Goal: Task Accomplishment & Management: Complete application form

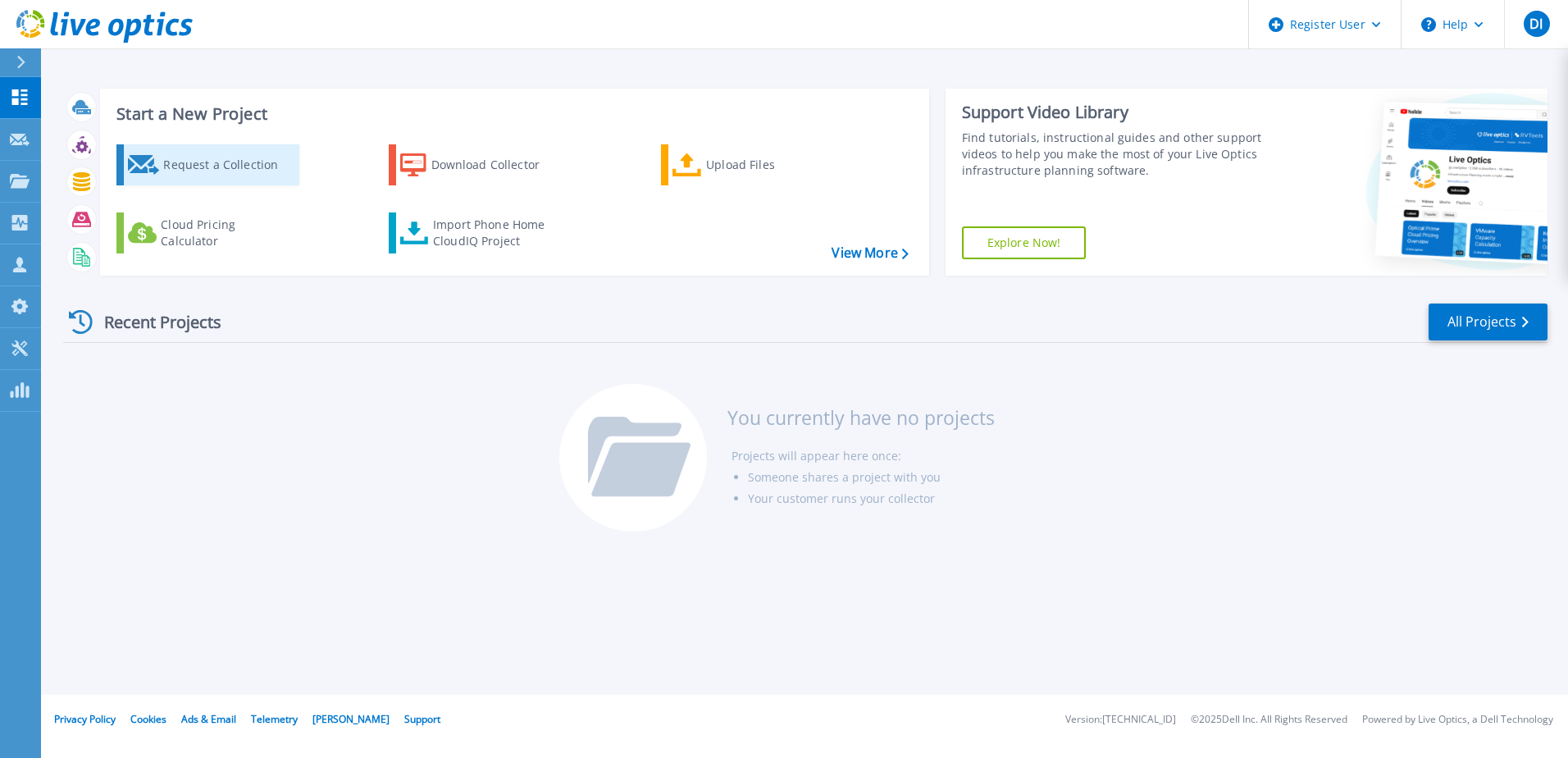
click at [211, 163] on div "Request a Collection" at bounding box center [229, 164] width 131 height 32
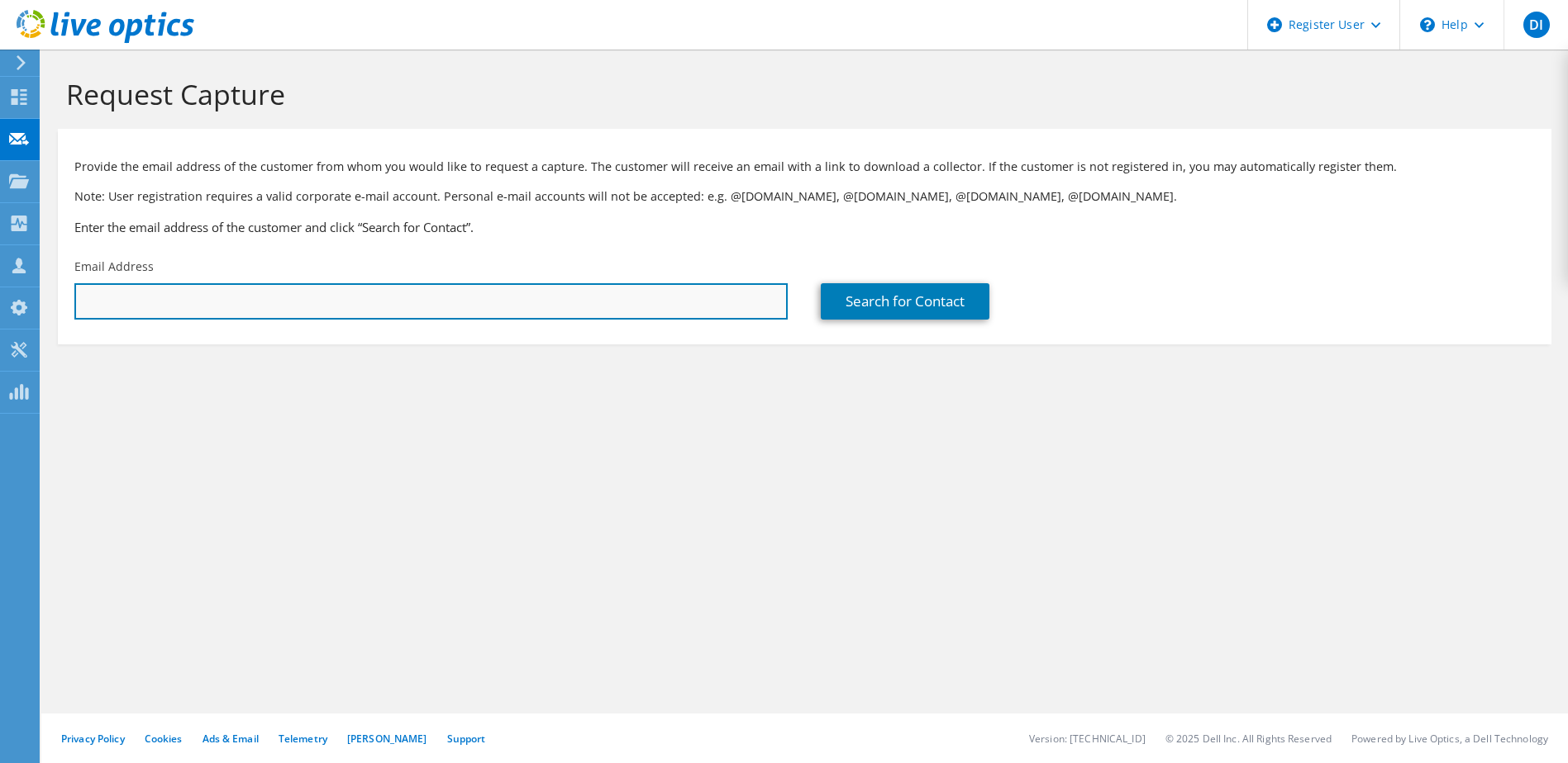
click at [153, 296] on input "text" at bounding box center [430, 301] width 713 height 37
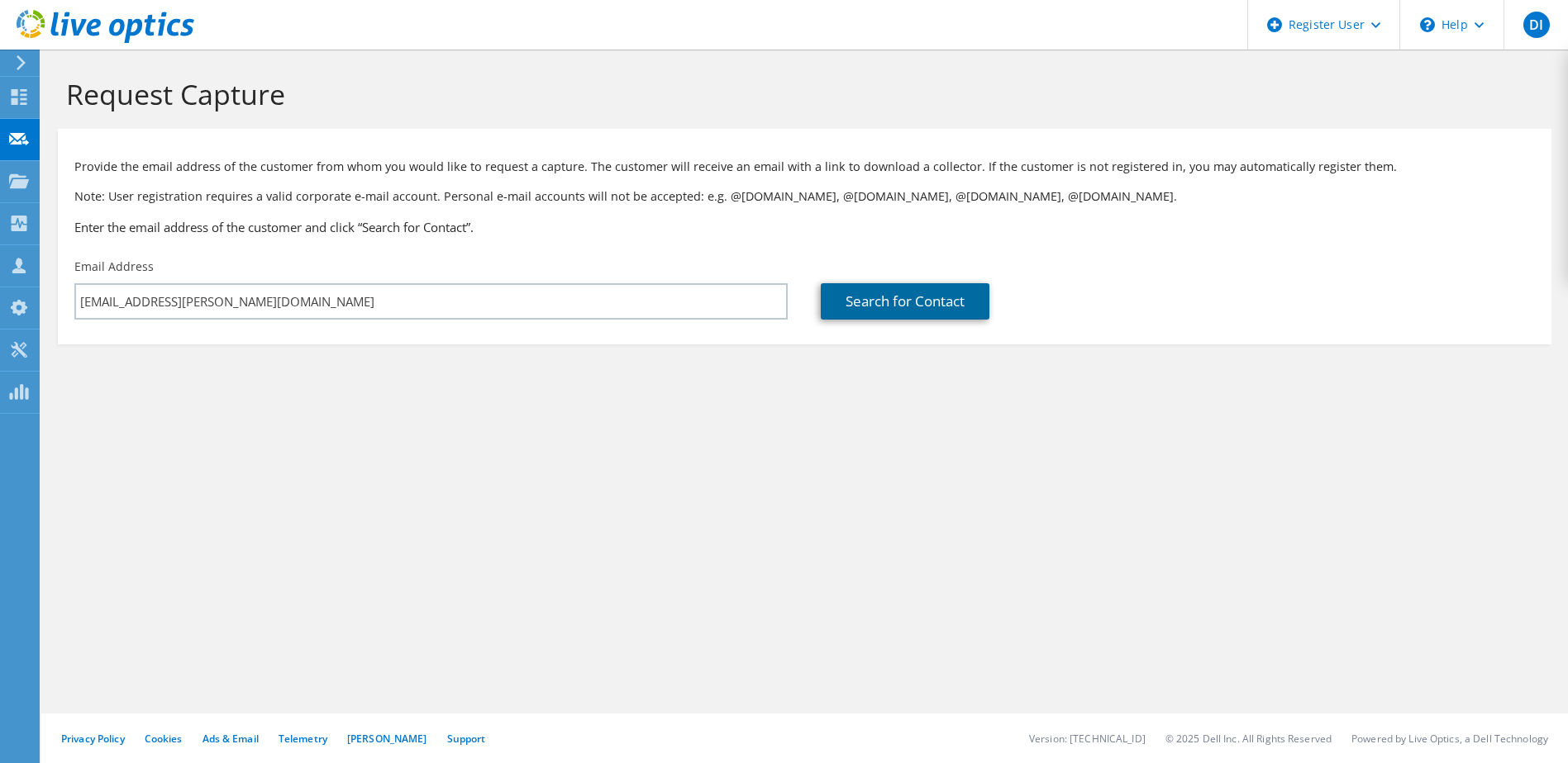
click at [891, 314] on link "Search for Contact" at bounding box center [905, 301] width 169 height 37
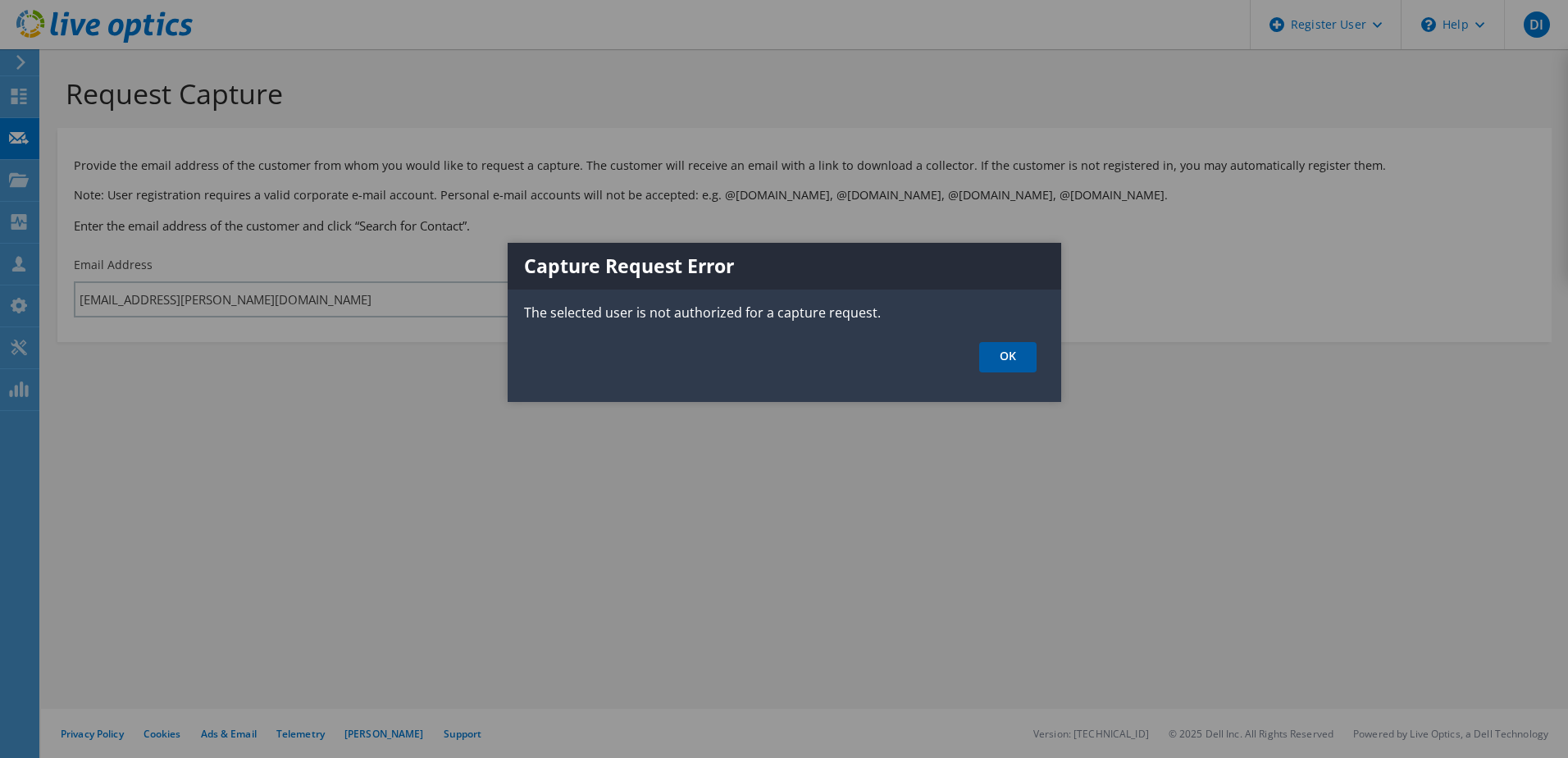
click at [1010, 349] on link "OK" at bounding box center [1008, 357] width 58 height 30
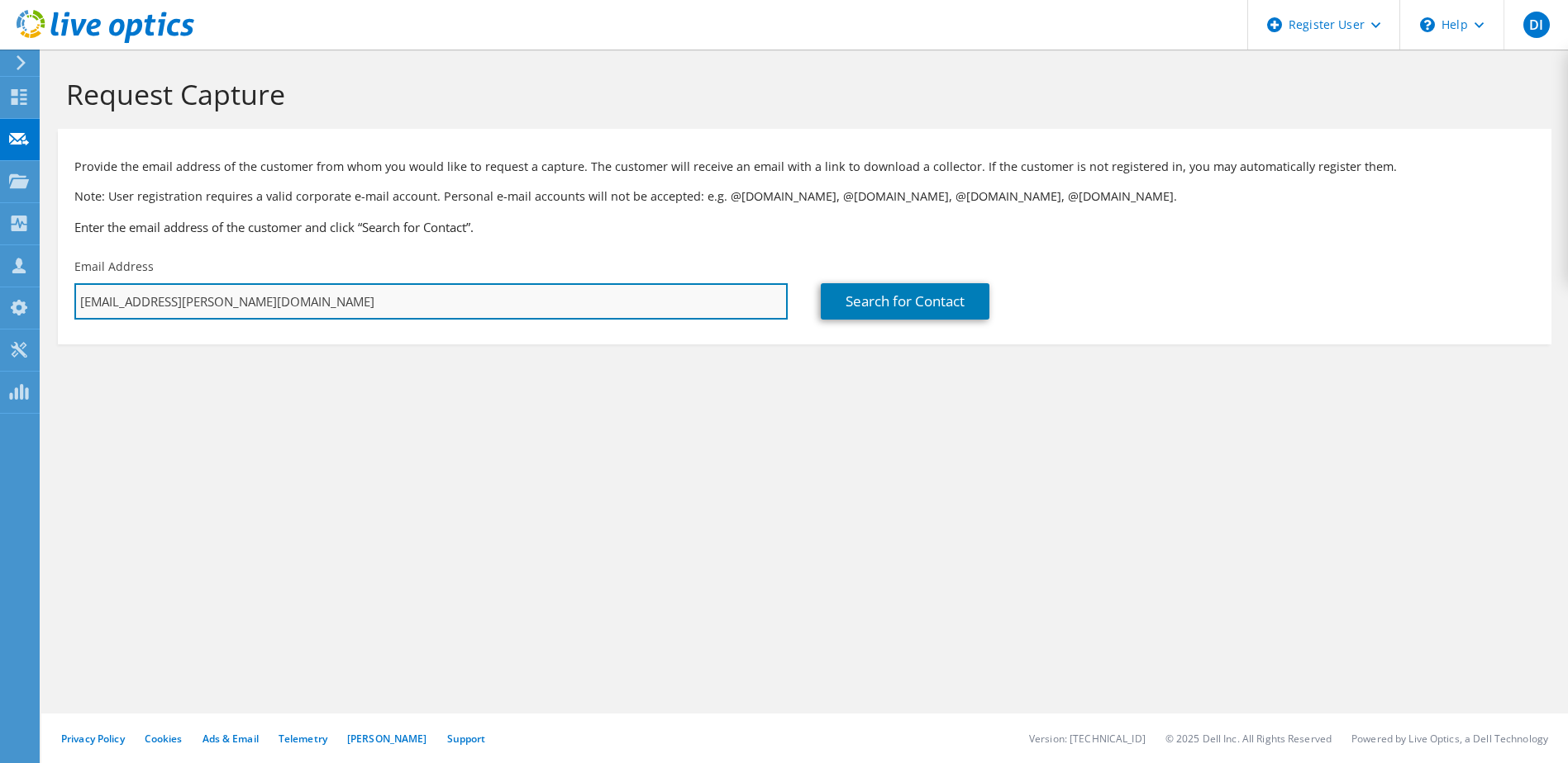
click at [178, 299] on input "[EMAIL_ADDRESS][PERSON_NAME][DOMAIN_NAME]" at bounding box center [430, 301] width 713 height 37
type input "[EMAIL_ADDRESS][PERSON_NAME][DOMAIN_NAME]"
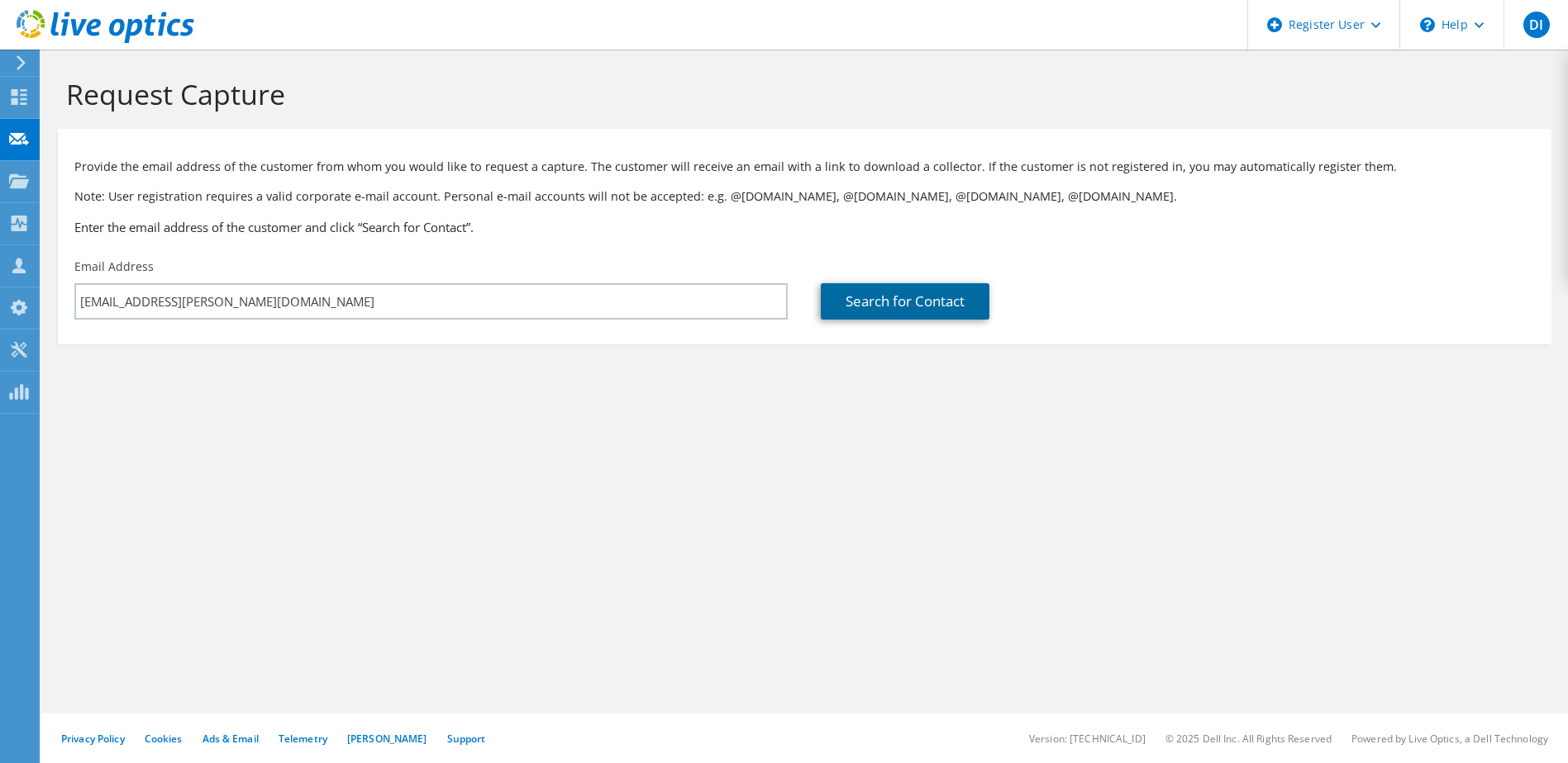
click at [926, 295] on link "Search for Contact" at bounding box center [905, 301] width 169 height 37
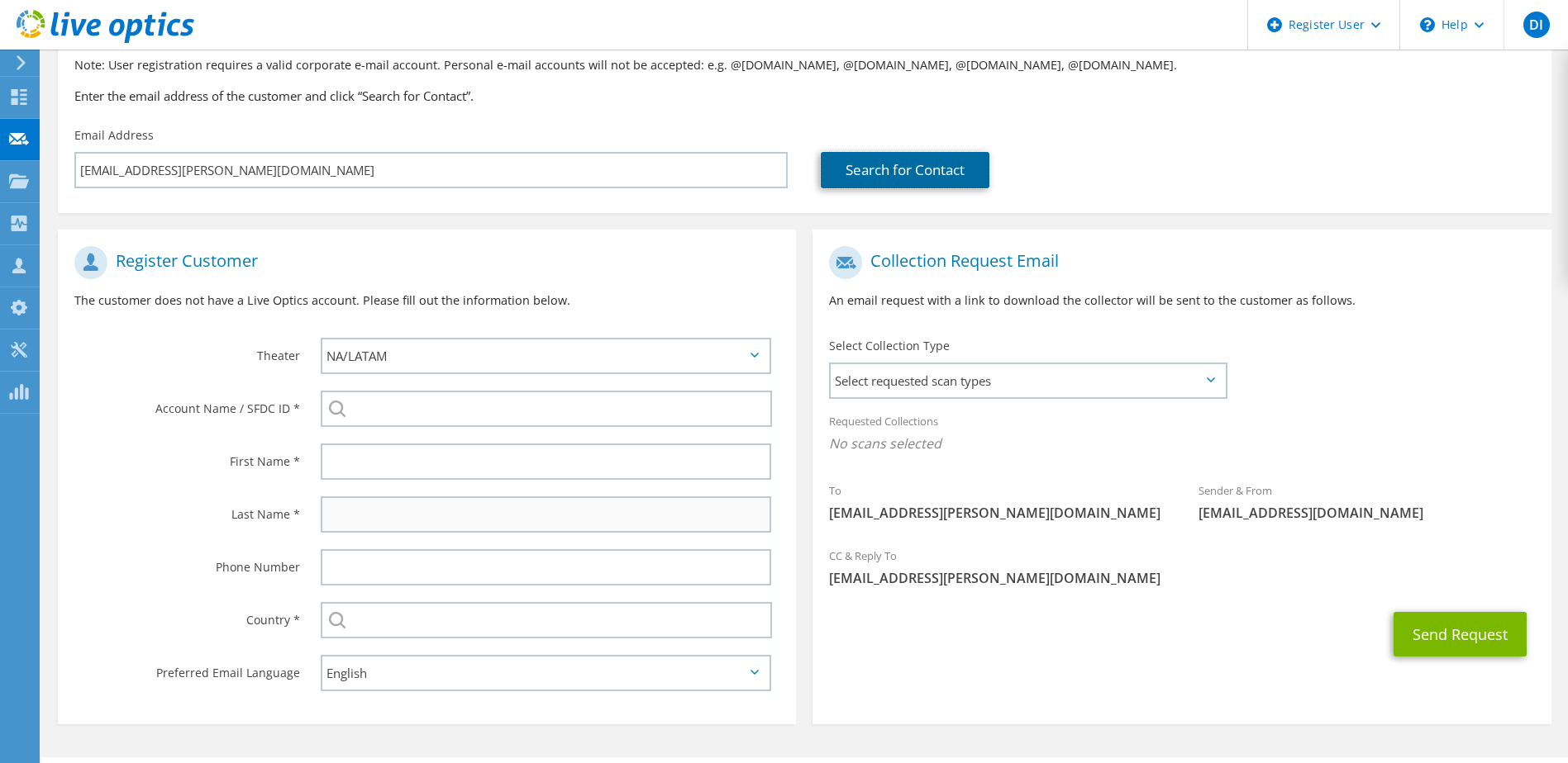
scroll to position [175, 0]
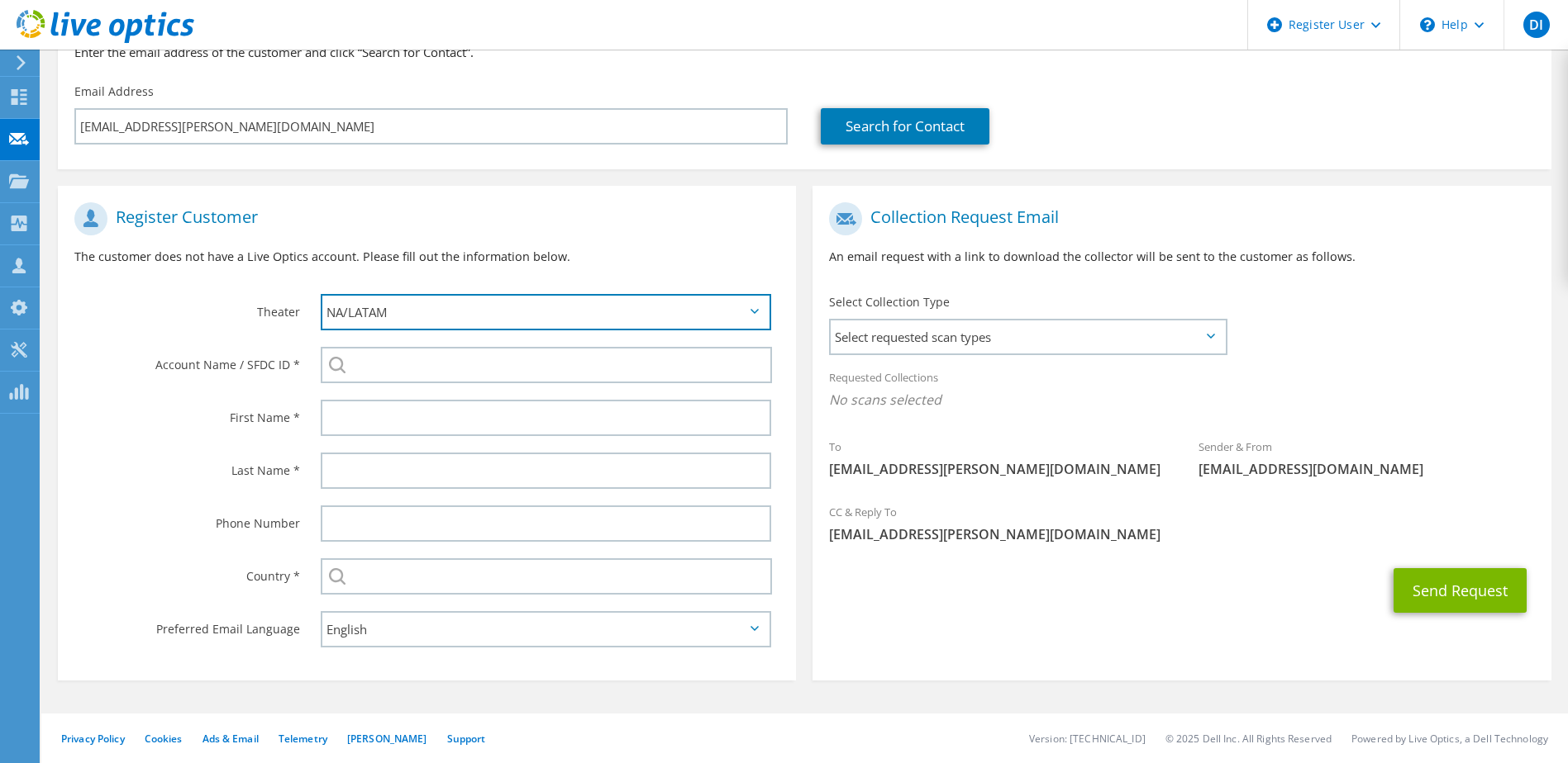
click at [407, 299] on select "APJ EMEA NA/LATAM" at bounding box center [546, 312] width 451 height 37
select select "1"
click at [320, 295] on select "APJ EMEA NA/LATAM" at bounding box center [546, 312] width 451 height 37
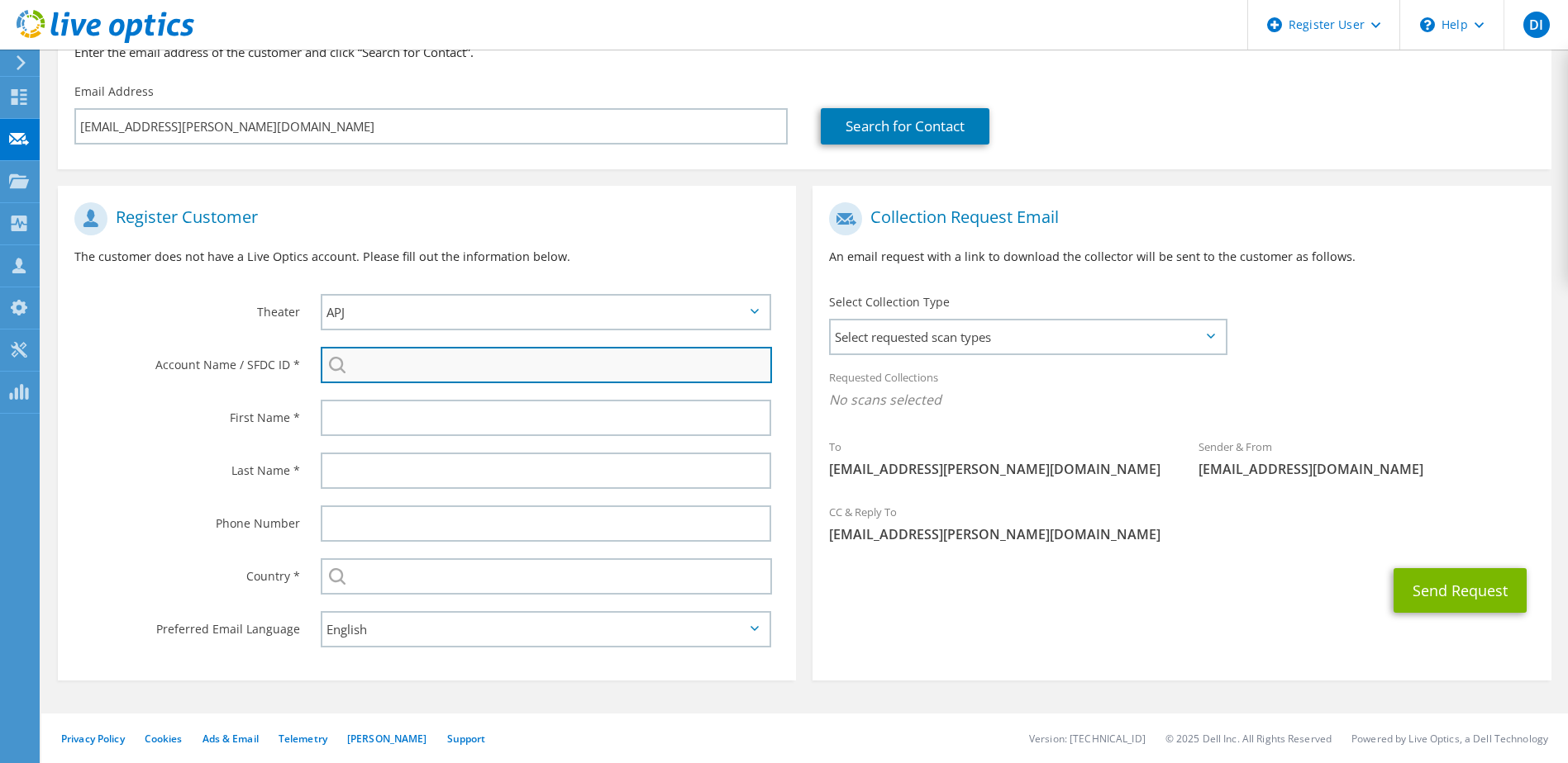
click at [371, 369] on input "search" at bounding box center [546, 365] width 452 height 37
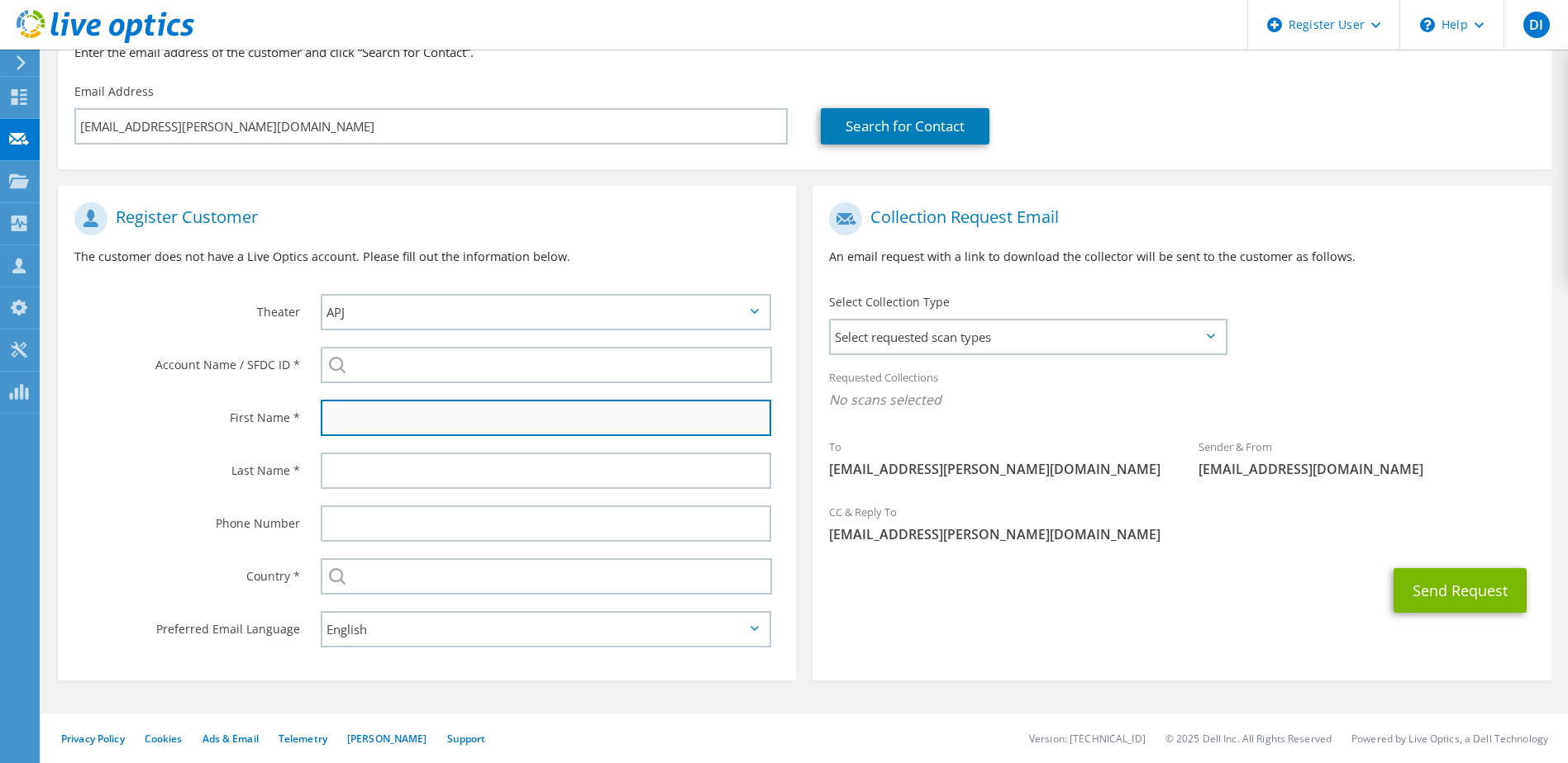
drag, startPoint x: 385, startPoint y: 413, endPoint x: 389, endPoint y: 421, distance: 8.9
click at [385, 413] on input "text" at bounding box center [546, 418] width 451 height 37
click at [955, 608] on div "Send Request" at bounding box center [1181, 591] width 738 height 61
click at [973, 345] on span "Select requested scan types" at bounding box center [1027, 336] width 393 height 33
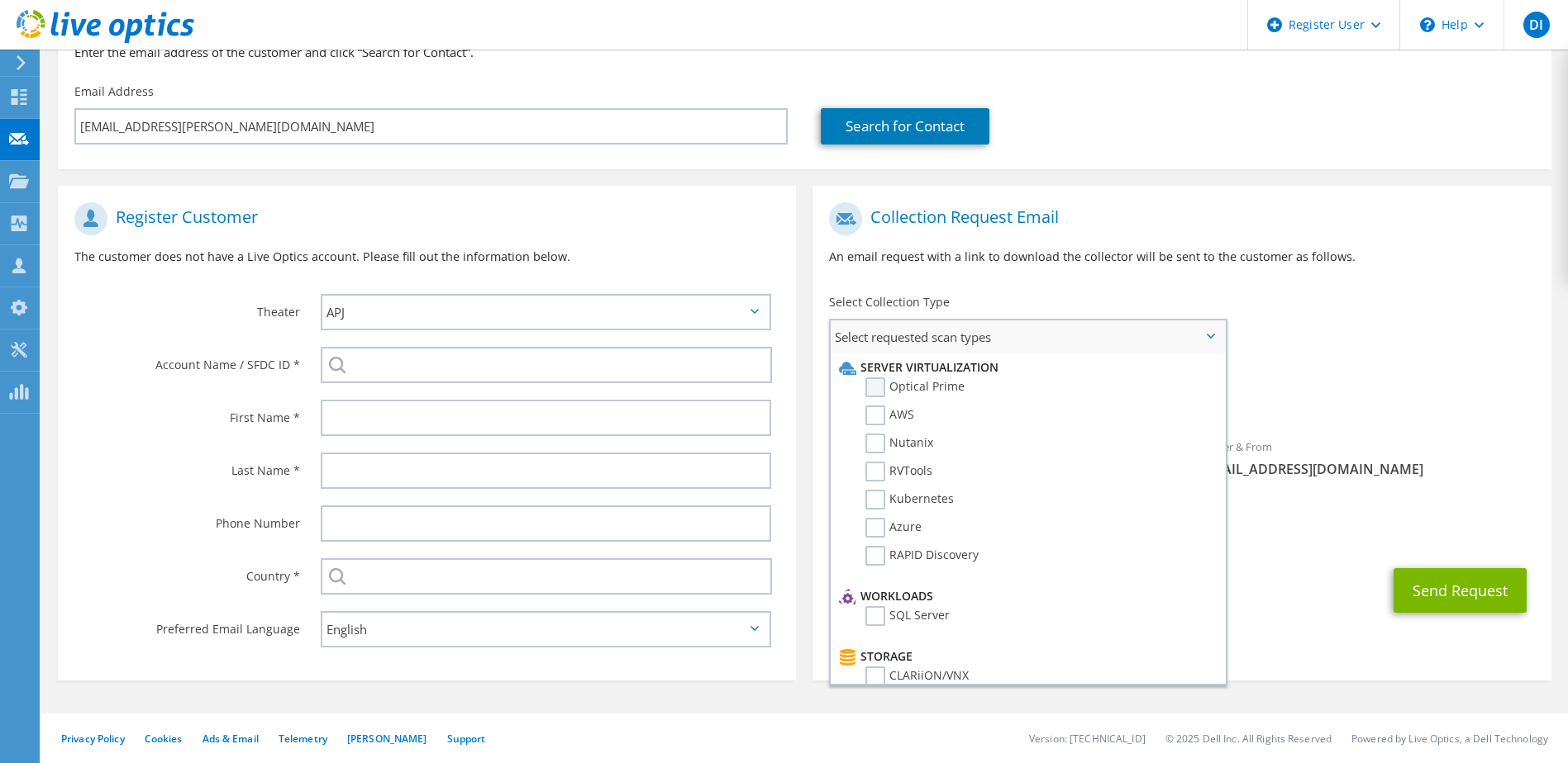
click at [880, 386] on label "Optical Prime" at bounding box center [915, 387] width 99 height 20
click at [0, 0] on input "Optical Prime" at bounding box center [0, 0] width 0 height 0
click at [878, 440] on label "Nutanix" at bounding box center [899, 444] width 68 height 20
click at [0, 0] on input "Nutanix" at bounding box center [0, 0] width 0 height 0
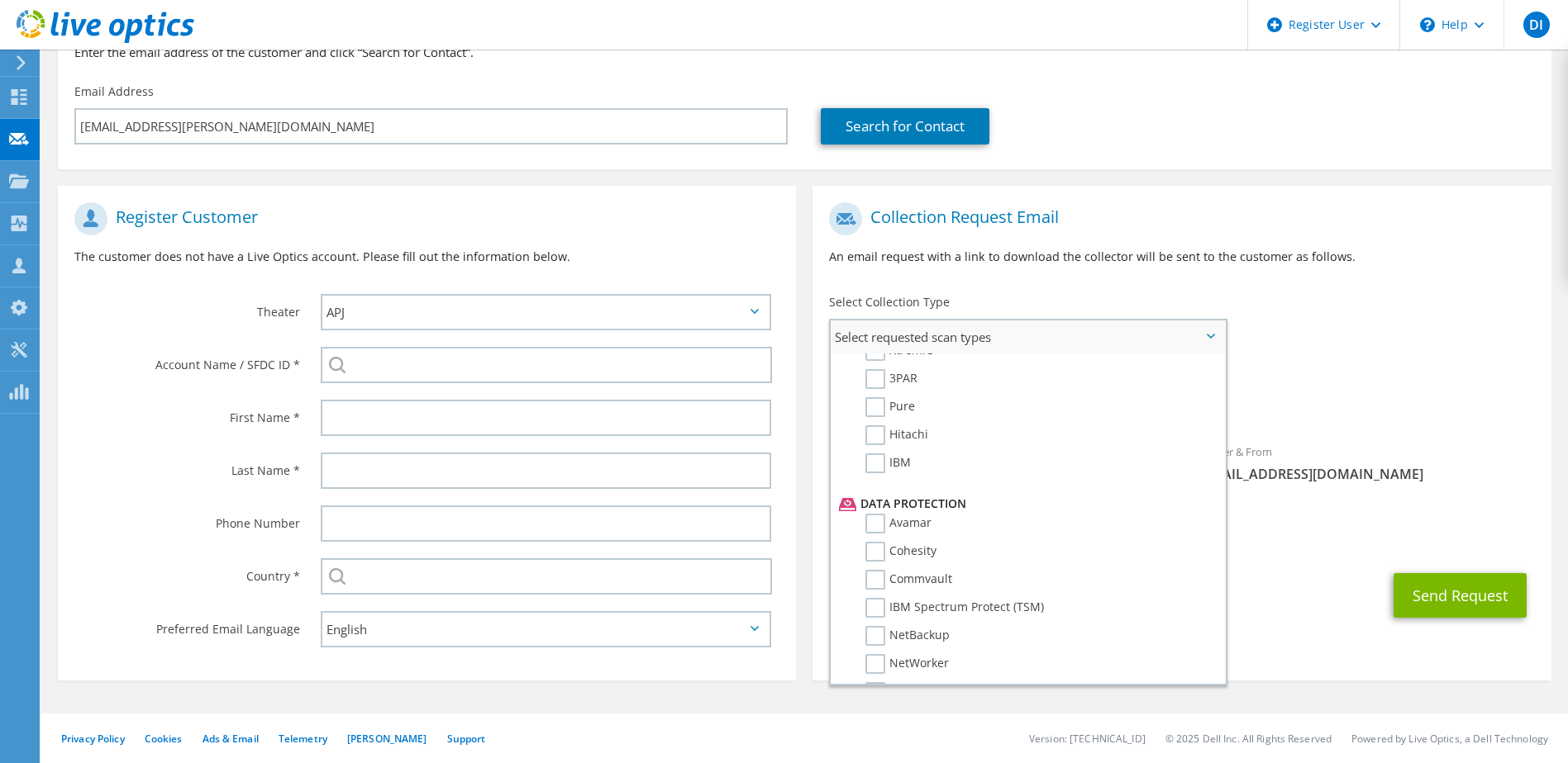
scroll to position [729, 0]
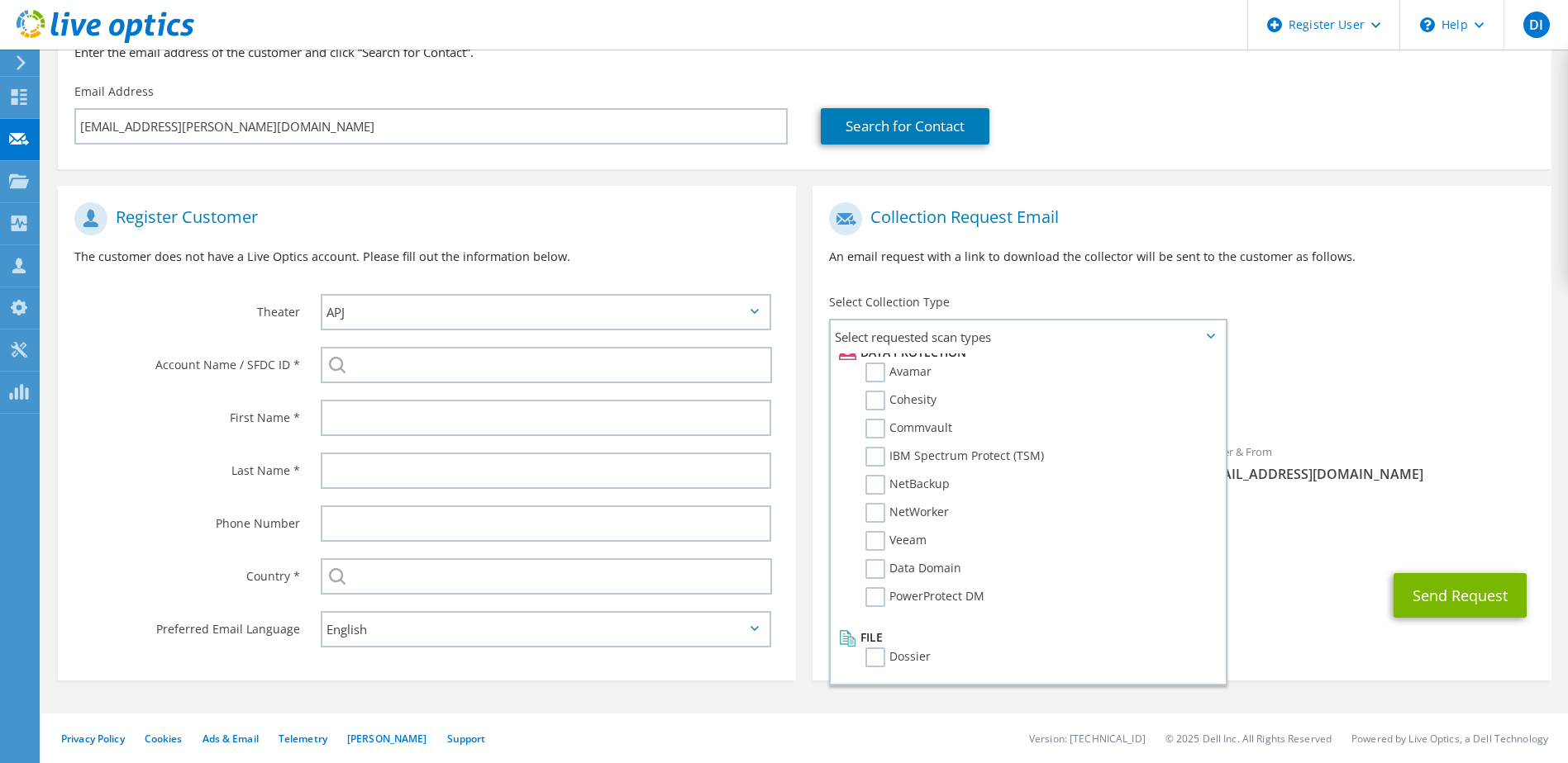
click at [1224, 128] on div "Search for Contact" at bounding box center [1176, 126] width 713 height 37
